Goal: Information Seeking & Learning: Find specific fact

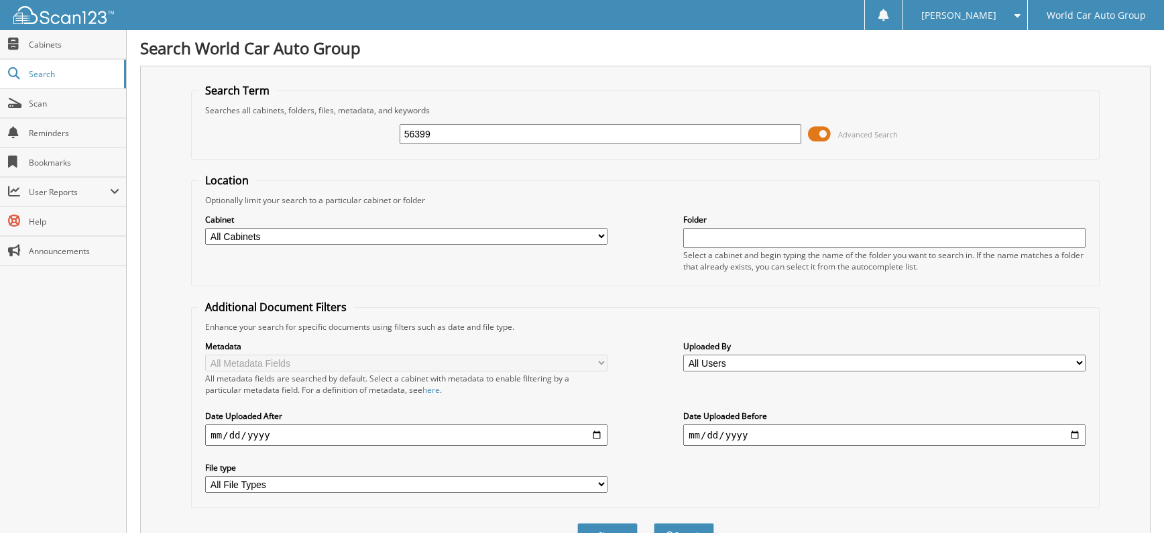
type input "56399"
click at [654, 523] on button "Search" at bounding box center [684, 535] width 60 height 25
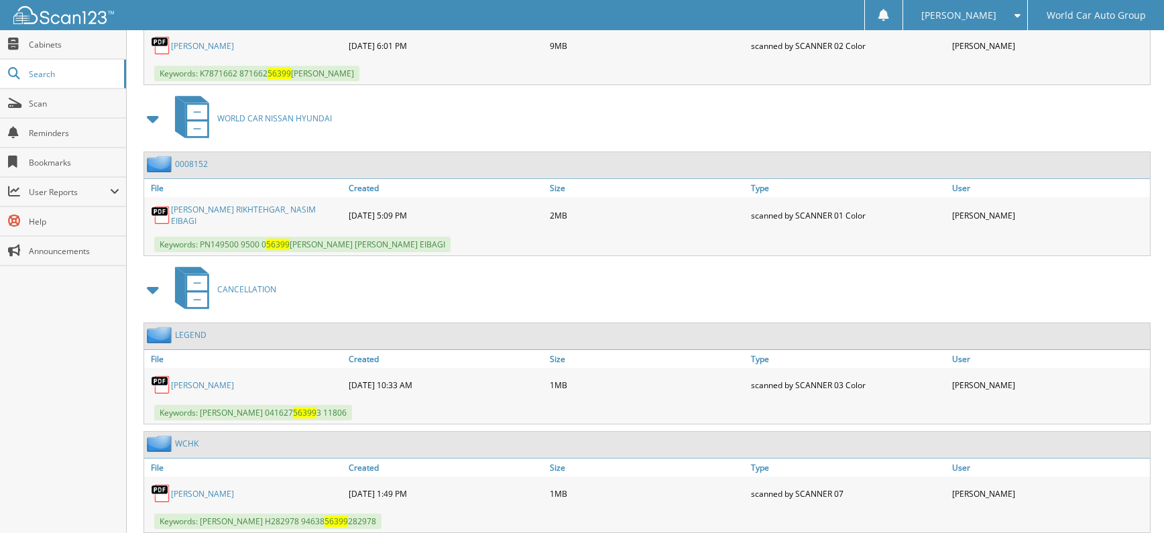
scroll to position [1293, 0]
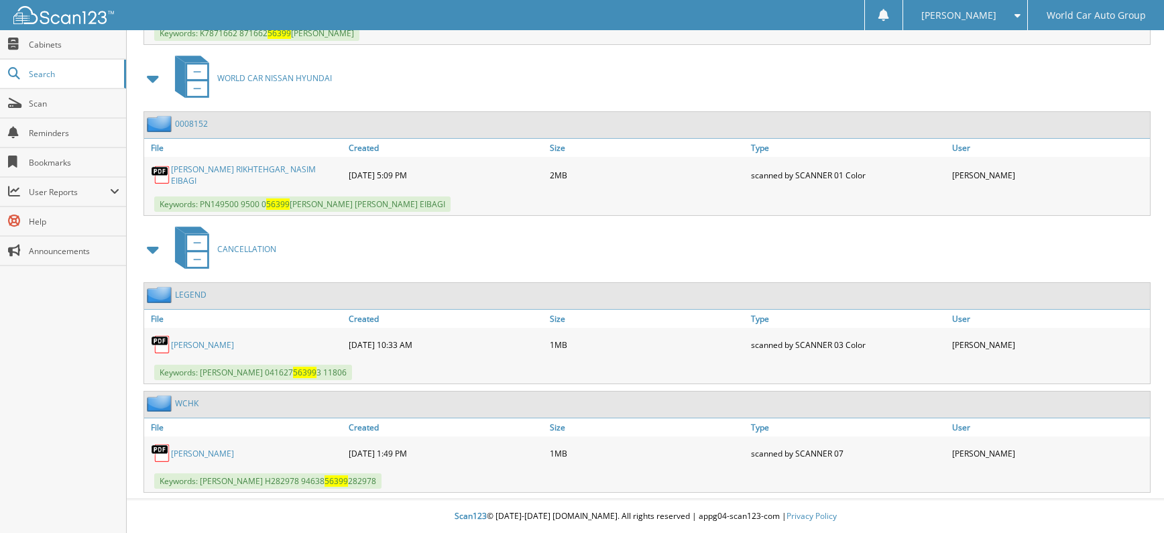
click at [204, 456] on link "JIMMY GARAY" at bounding box center [202, 453] width 63 height 11
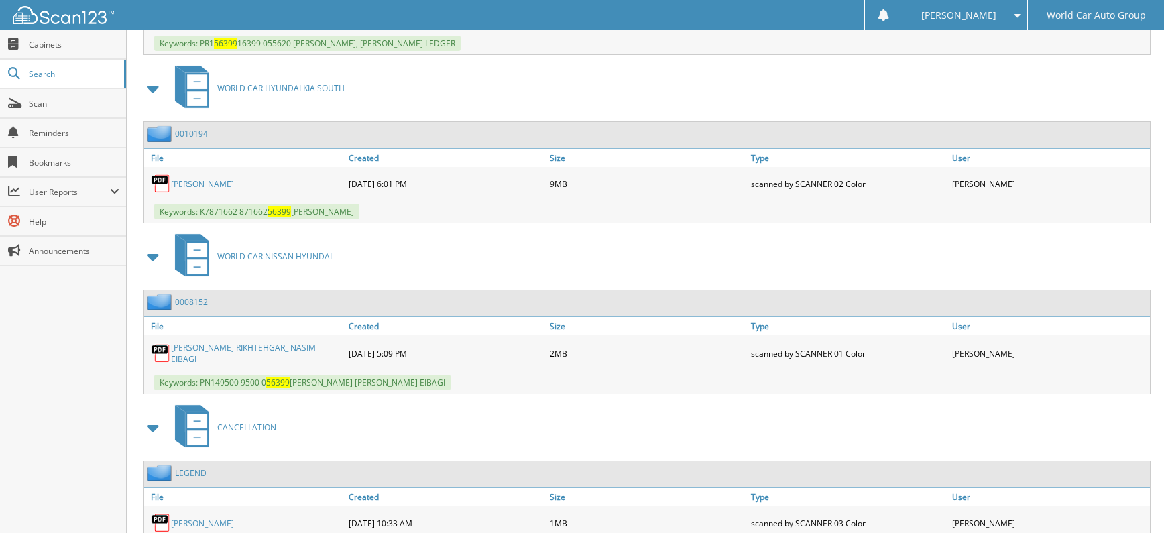
scroll to position [1025, 0]
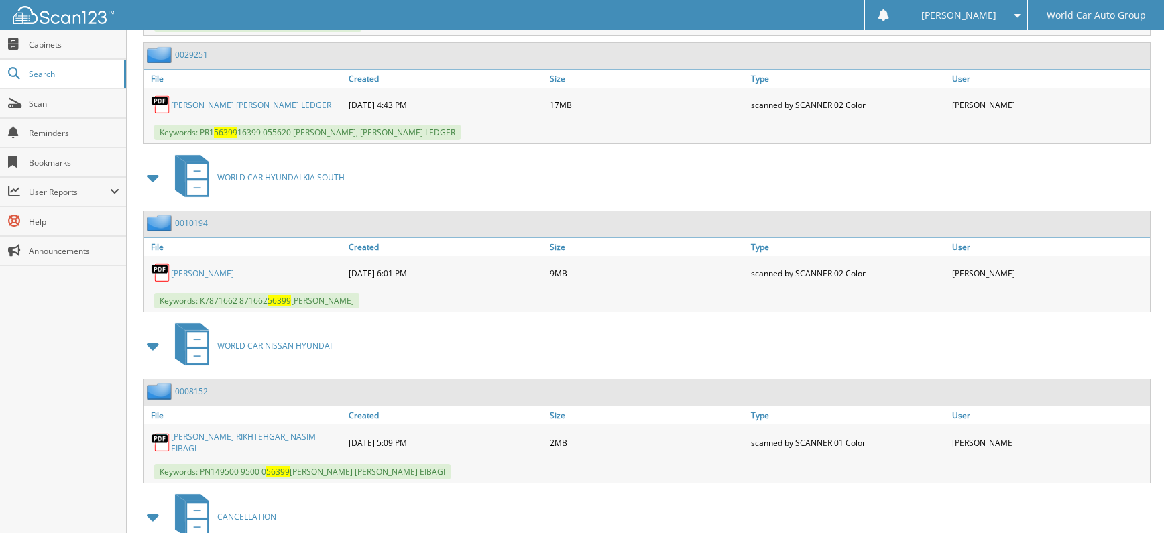
click at [189, 276] on link "JIMMY GARAY" at bounding box center [202, 273] width 63 height 11
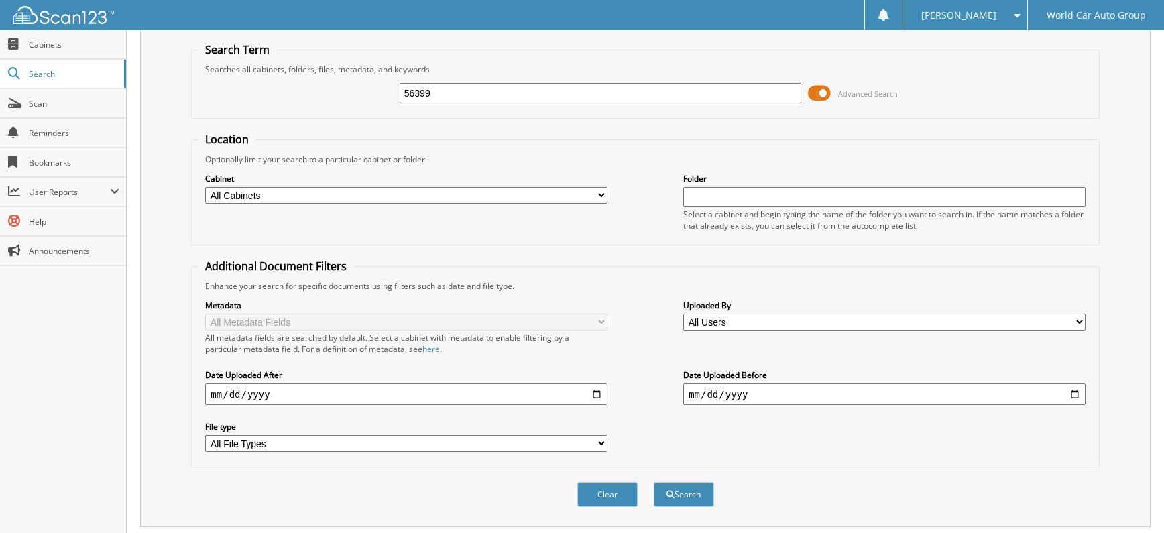
scroll to position [0, 0]
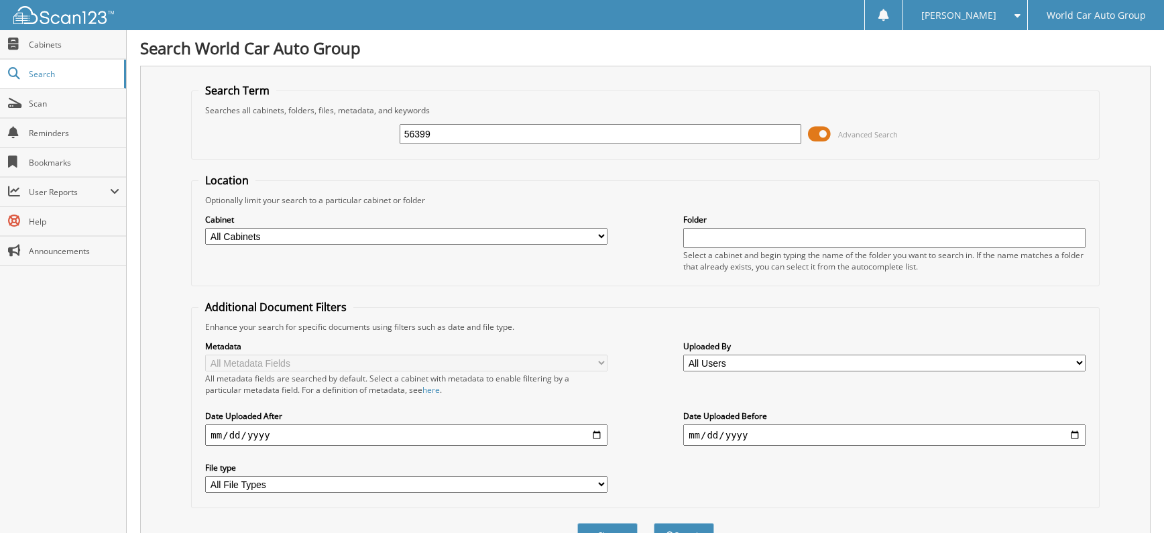
drag, startPoint x: 502, startPoint y: 133, endPoint x: 370, endPoint y: 133, distance: 131.5
click at [370, 133] on div "56399 Advanced Search" at bounding box center [645, 134] width 893 height 36
type input "048722"
click at [654, 523] on button "Search" at bounding box center [684, 535] width 60 height 25
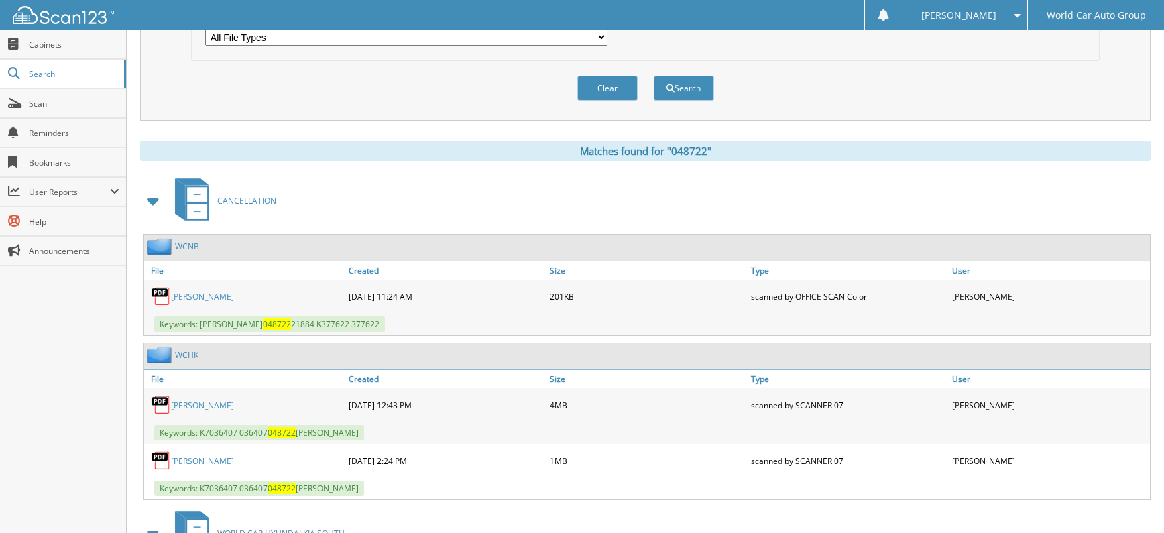
scroll to position [626, 0]
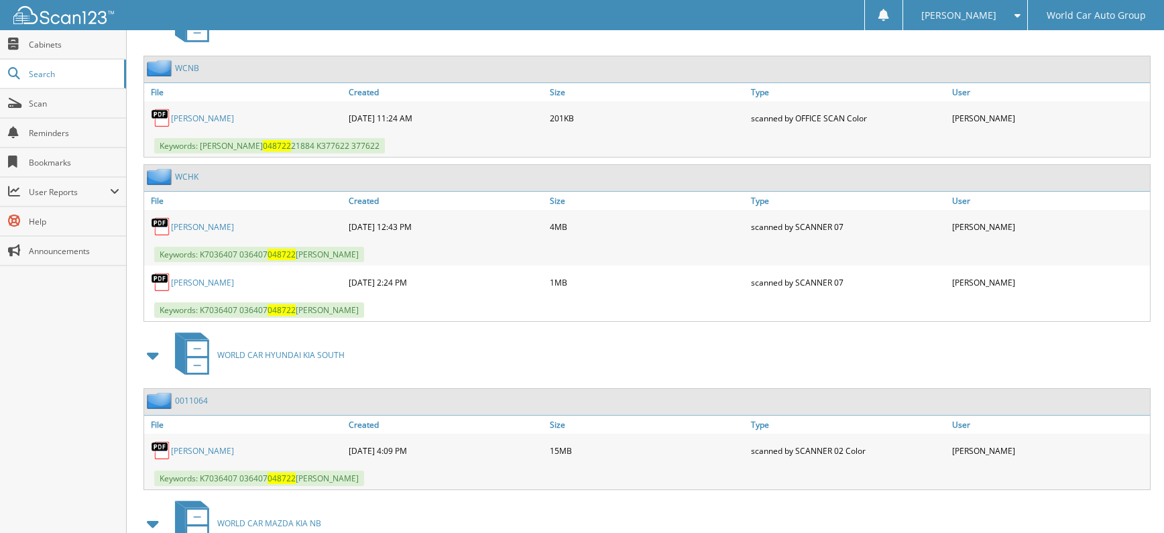
click at [197, 227] on link "SERGIO ESPARZA" at bounding box center [202, 226] width 63 height 11
click at [218, 276] on div "SERGIO ESPARZA" at bounding box center [244, 282] width 201 height 27
click at [214, 280] on link "SERGIO ESPARZA" at bounding box center [202, 282] width 63 height 11
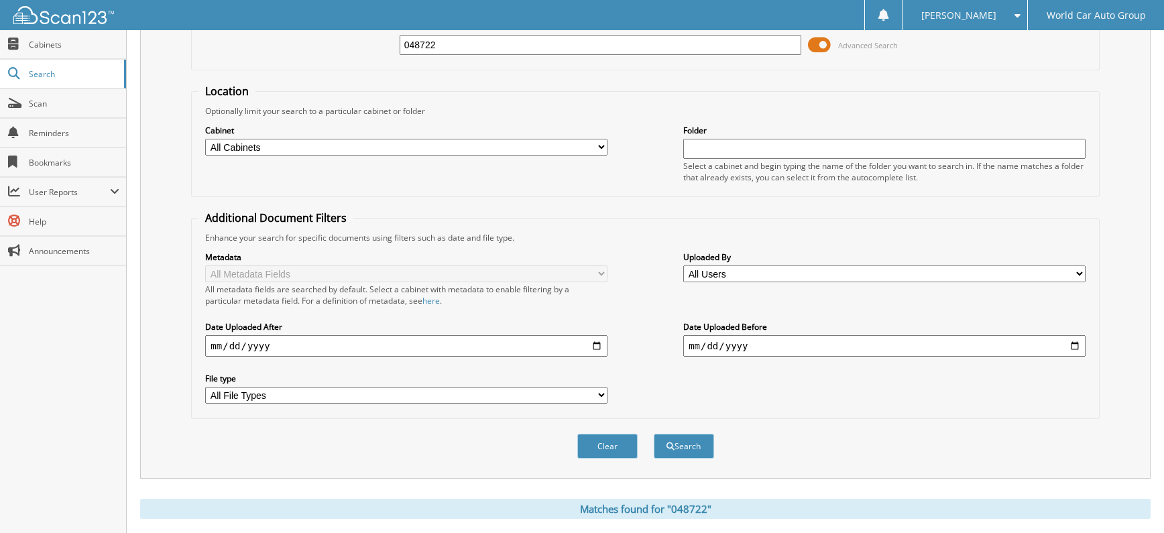
scroll to position [0, 0]
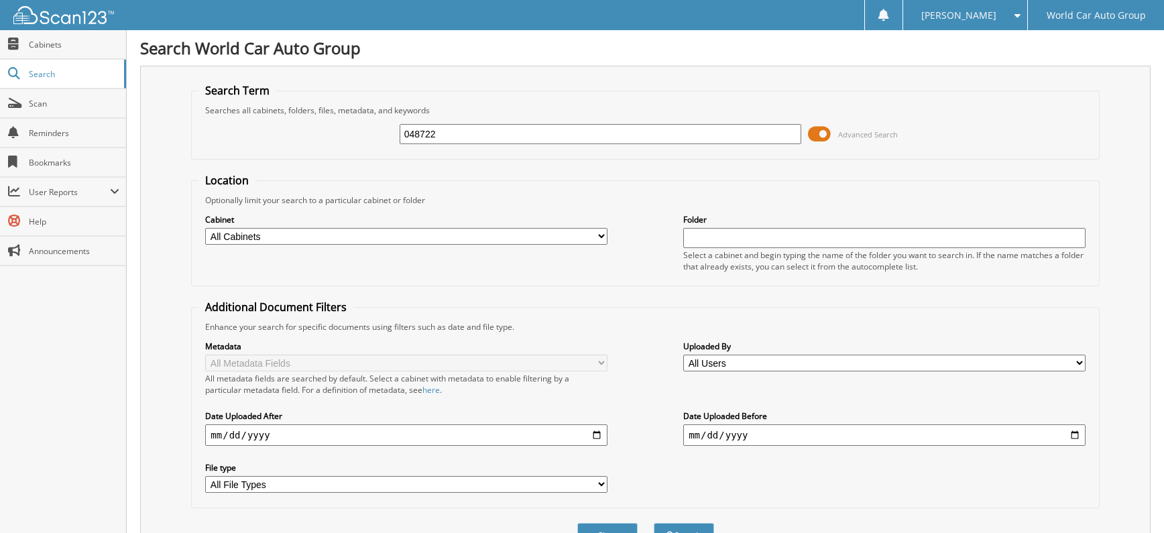
click at [461, 135] on input "048722" at bounding box center [601, 134] width 402 height 20
type input "054353"
click at [654, 523] on button "Search" at bounding box center [684, 535] width 60 height 25
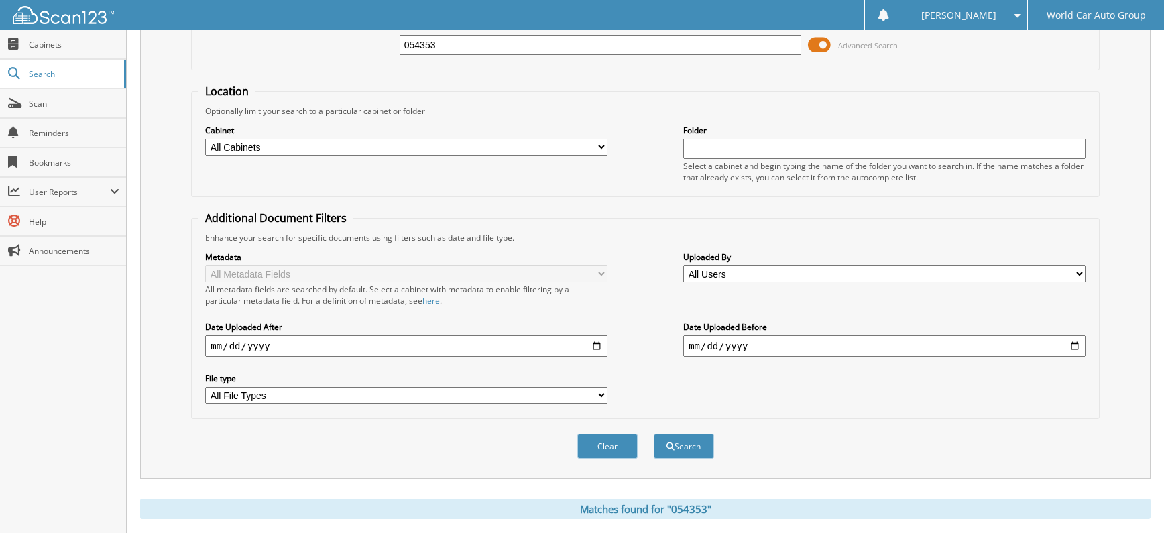
scroll to position [294, 0]
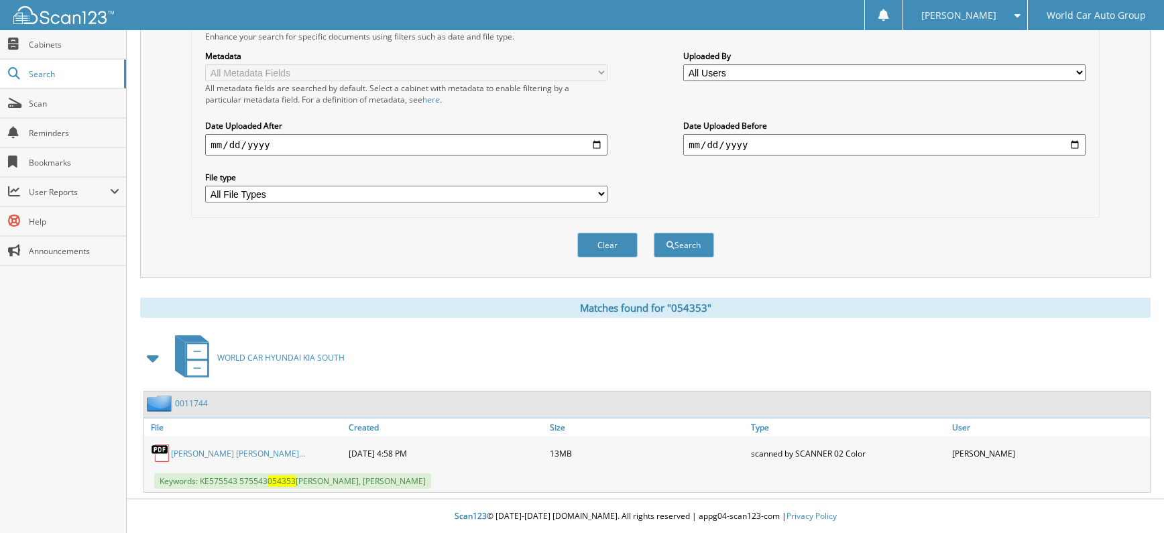
click at [296, 448] on link "SARAH- ISABELLA REYNOSA_ YVONNE ALVAR..." at bounding box center [238, 453] width 134 height 11
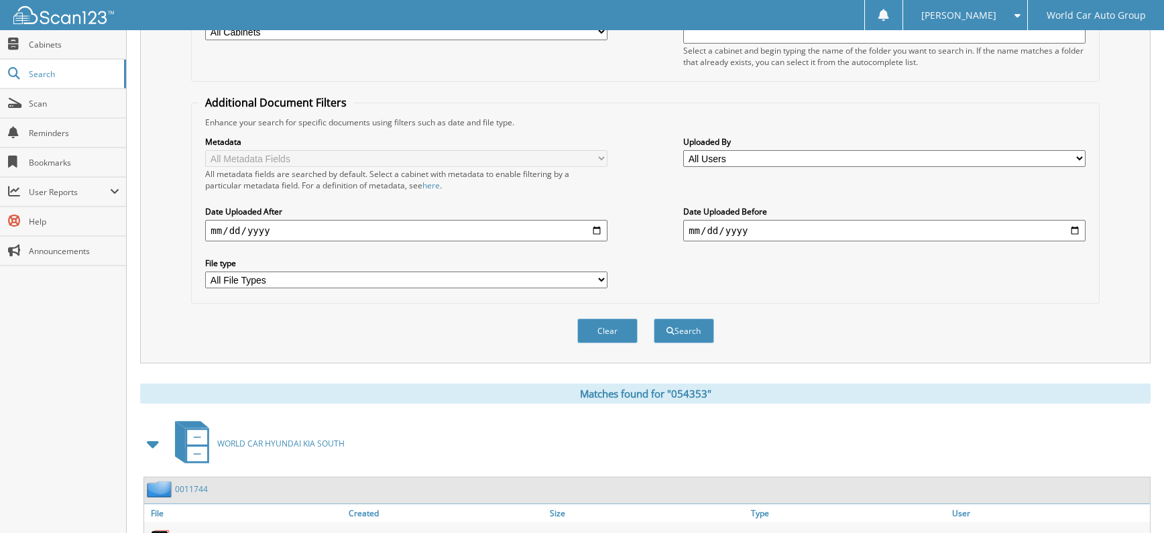
scroll to position [0, 0]
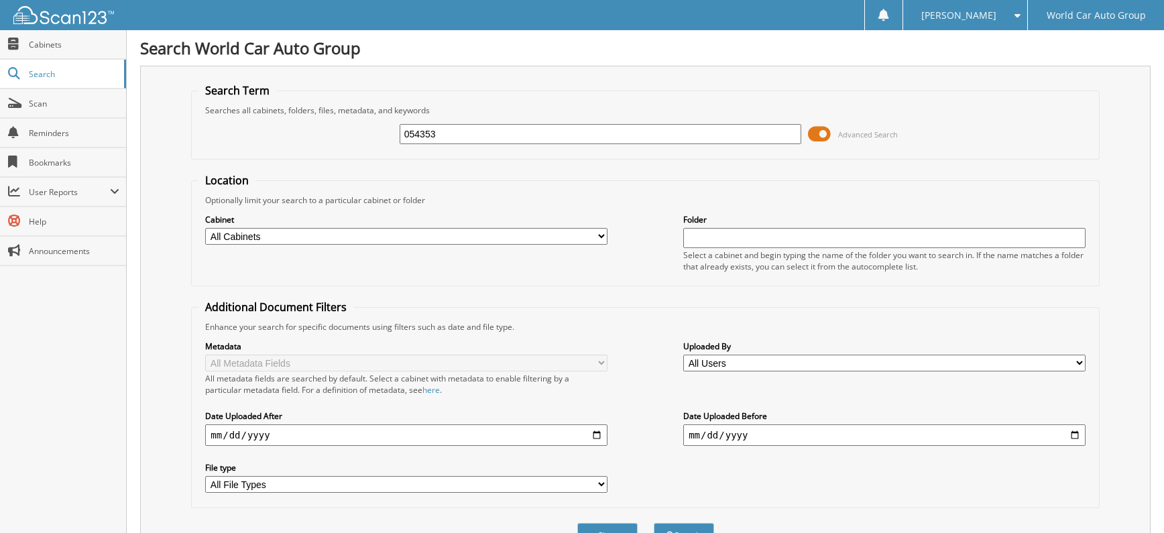
click at [561, 129] on input "054353" at bounding box center [601, 134] width 402 height 20
type input "036161"
click at [654, 523] on button "Search" at bounding box center [684, 535] width 60 height 25
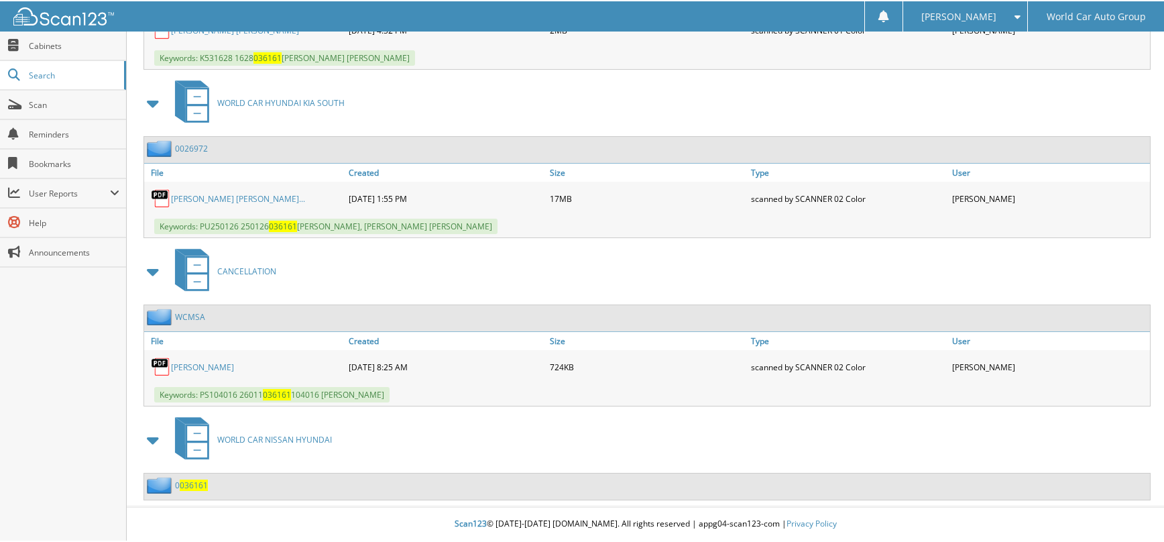
scroll to position [881, 0]
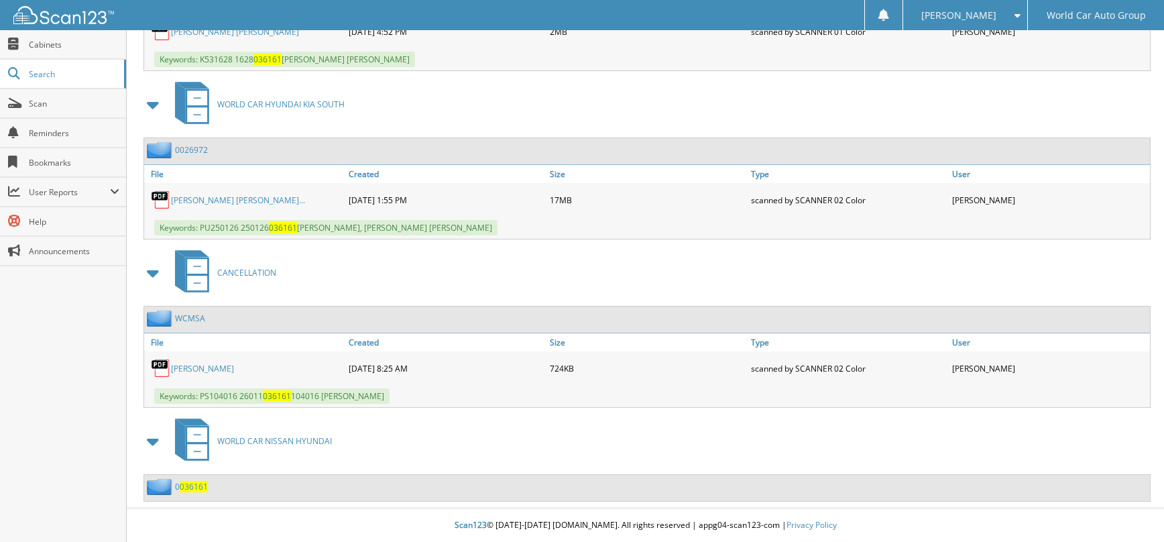
click at [279, 203] on link "[PERSON_NAME] [PERSON_NAME]..." at bounding box center [238, 200] width 134 height 11
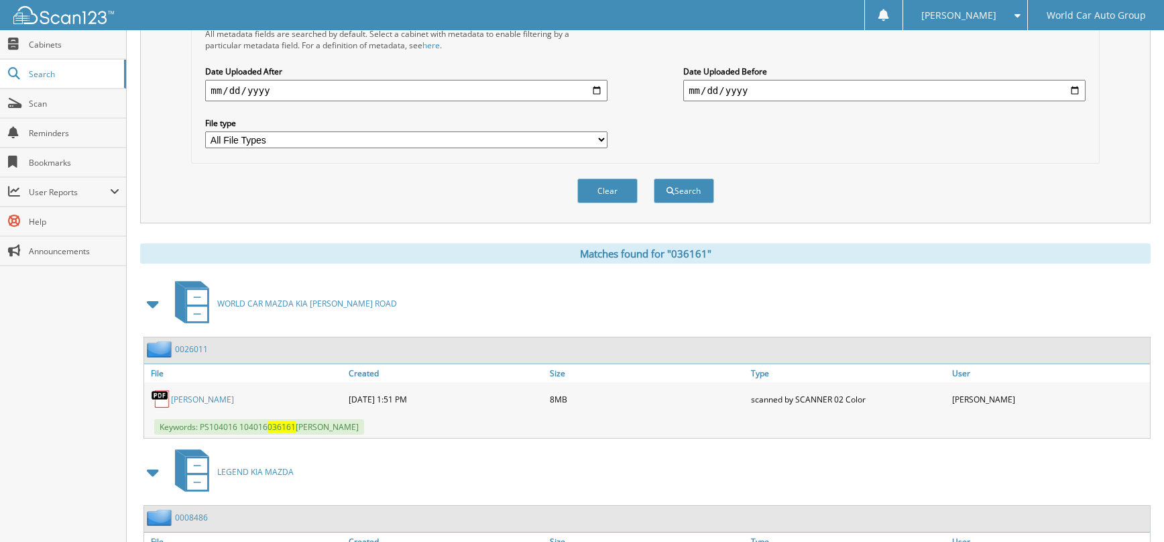
scroll to position [0, 0]
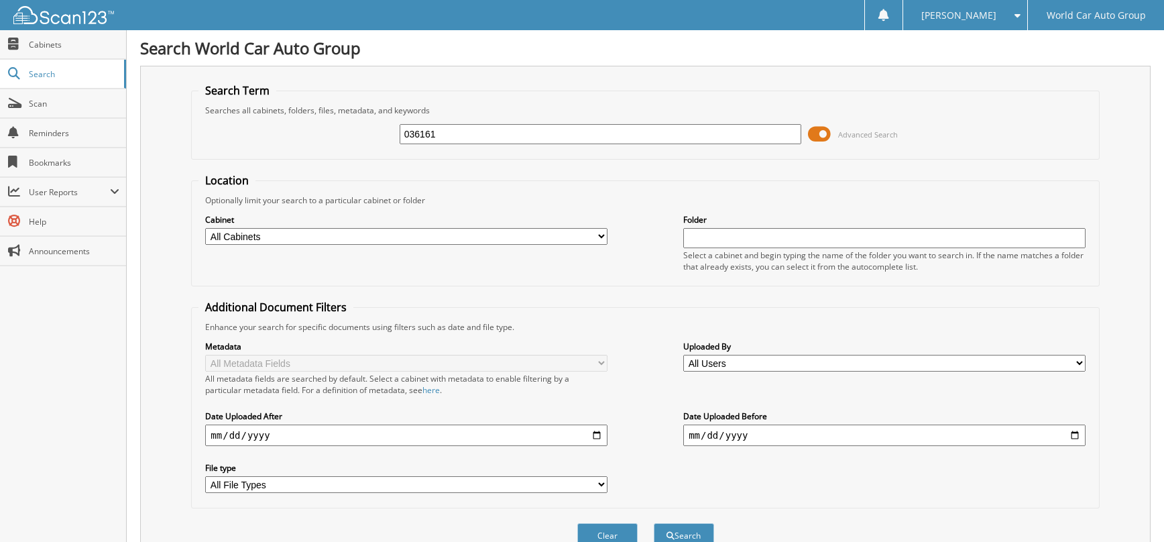
click at [610, 129] on input "036161" at bounding box center [601, 134] width 402 height 20
type input "052715"
click at [654, 523] on button "Search" at bounding box center [684, 535] width 60 height 25
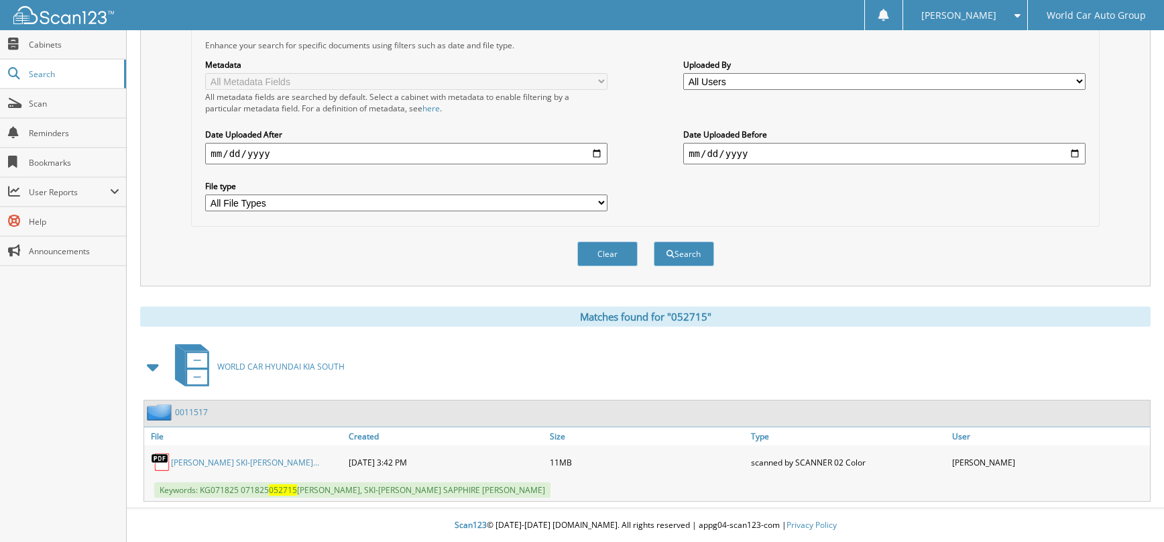
click at [318, 457] on link "[PERSON_NAME] SKI-[PERSON_NAME]..." at bounding box center [245, 462] width 148 height 11
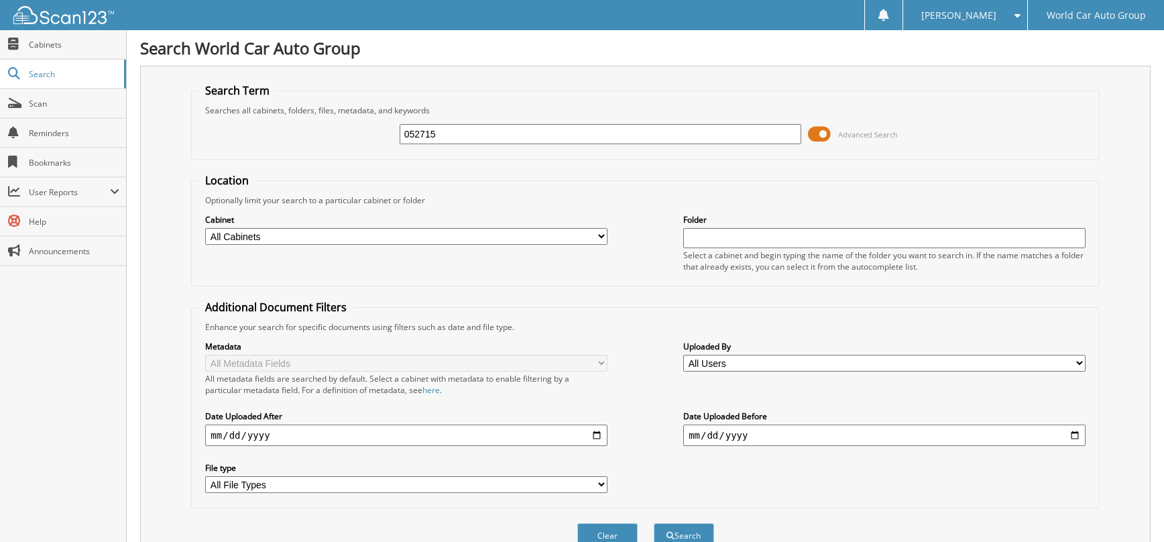
drag, startPoint x: 470, startPoint y: 129, endPoint x: 286, endPoint y: 133, distance: 183.1
click at [336, 133] on div "052715 Advanced Search" at bounding box center [645, 134] width 893 height 36
paste input "5NPDH4AE7GH77454"
type input "774545"
click at [654, 523] on button "Search" at bounding box center [684, 535] width 60 height 25
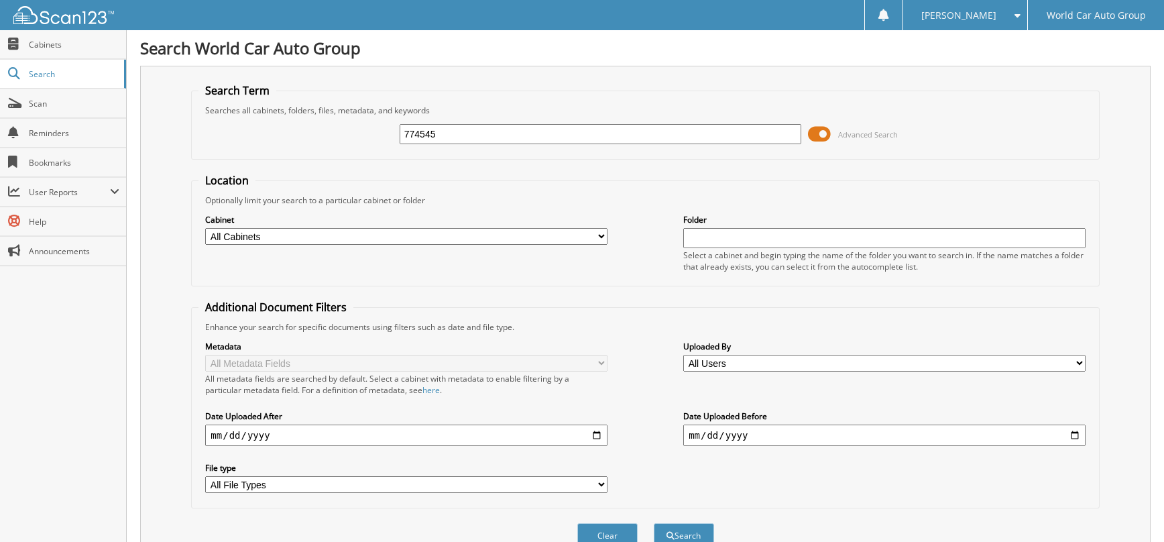
scroll to position [537, 0]
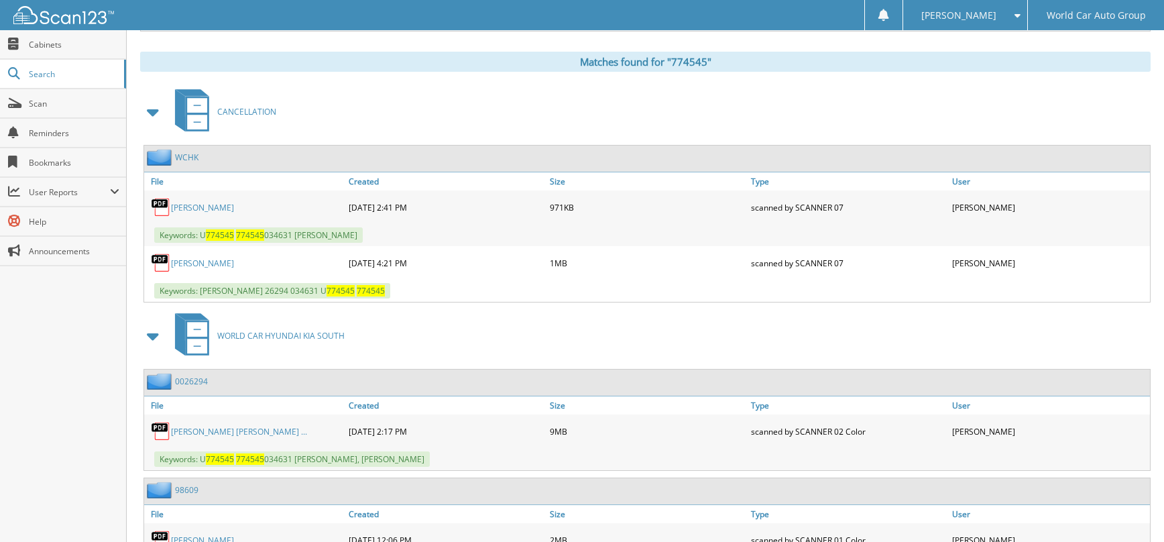
click at [223, 209] on link "[PERSON_NAME]" at bounding box center [202, 207] width 63 height 11
click at [221, 268] on link "[PERSON_NAME]" at bounding box center [202, 263] width 63 height 11
